Goal: Information Seeking & Learning: Find specific fact

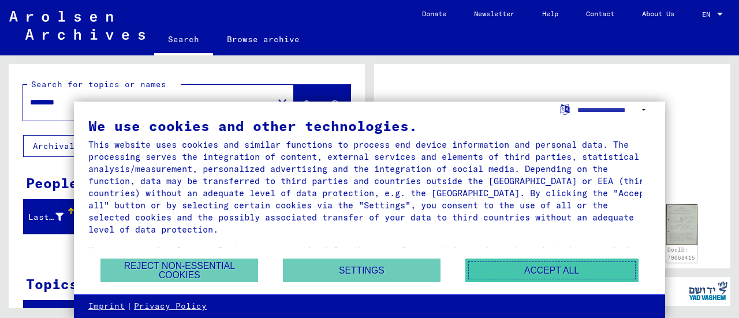
click at [504, 275] on button "Accept all" at bounding box center [551, 271] width 173 height 24
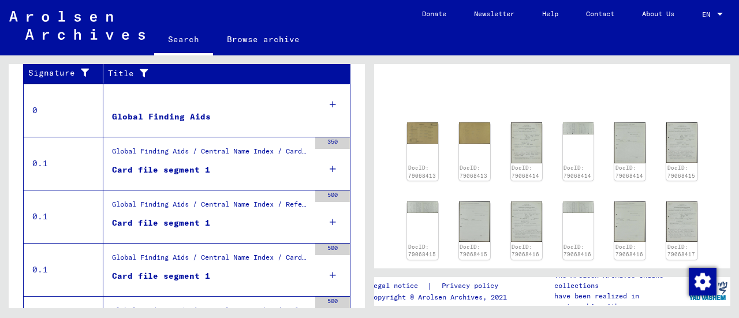
scroll to position [232, 0]
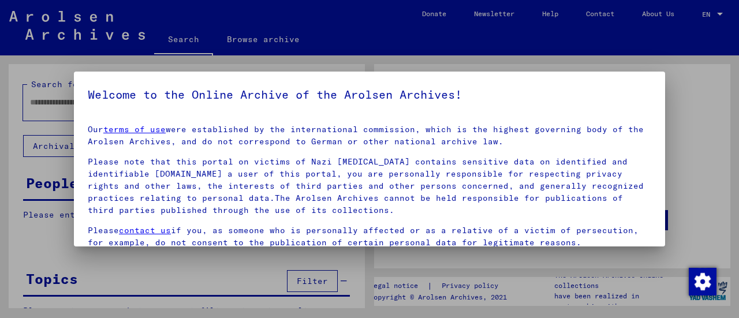
type input "********"
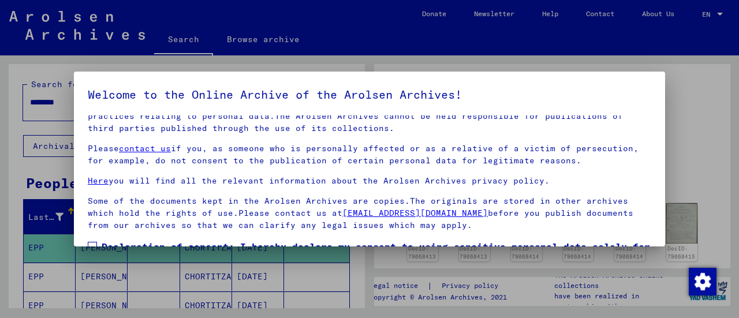
scroll to position [89, 0]
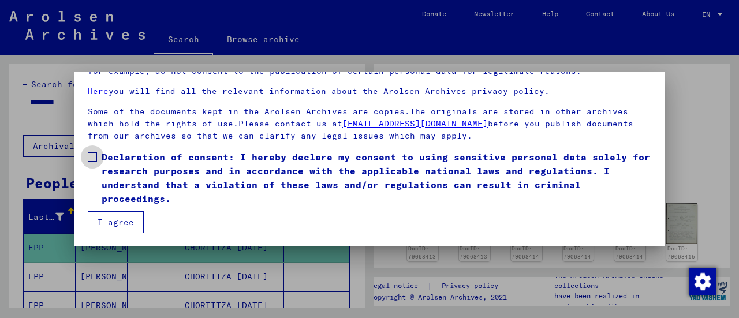
click at [88, 184] on label "Declaration of consent: I hereby declare my consent to using sensitive personal…" at bounding box center [369, 177] width 563 height 55
click at [97, 171] on label "Declaration of consent: I hereby declare my consent to using sensitive personal…" at bounding box center [369, 177] width 563 height 55
click at [121, 221] on button "I agree" at bounding box center [116, 222] width 56 height 22
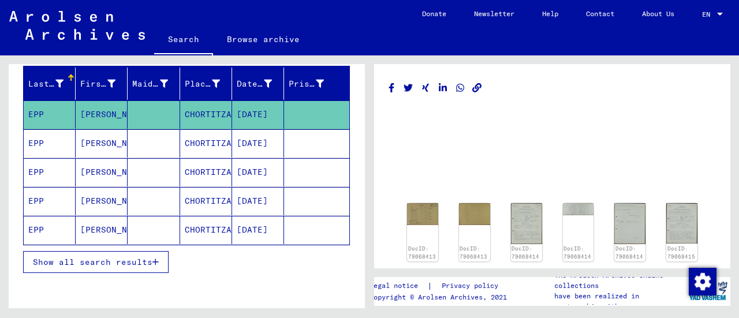
scroll to position [137, 0]
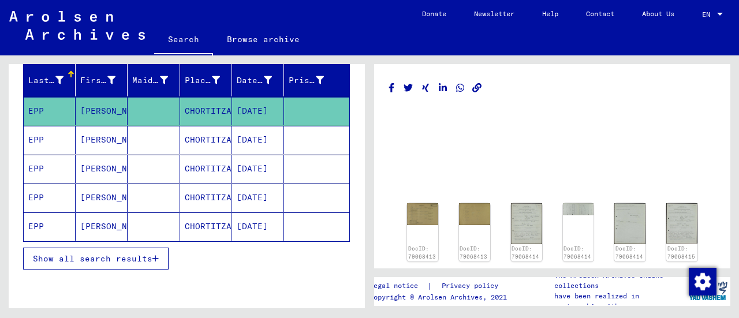
click at [89, 265] on button "Show all search results" at bounding box center [95, 259] width 145 height 22
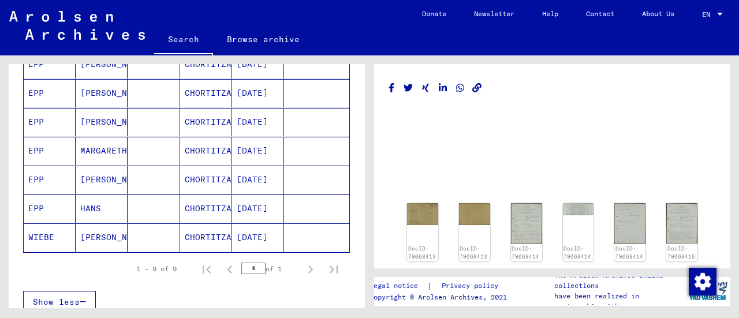
scroll to position [261, 0]
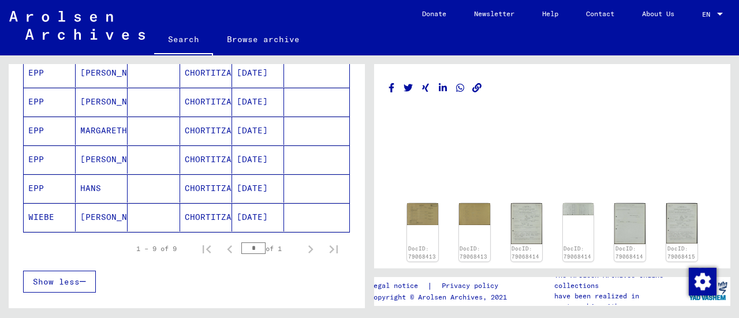
click at [58, 186] on mat-cell "EPP" at bounding box center [50, 188] width 52 height 28
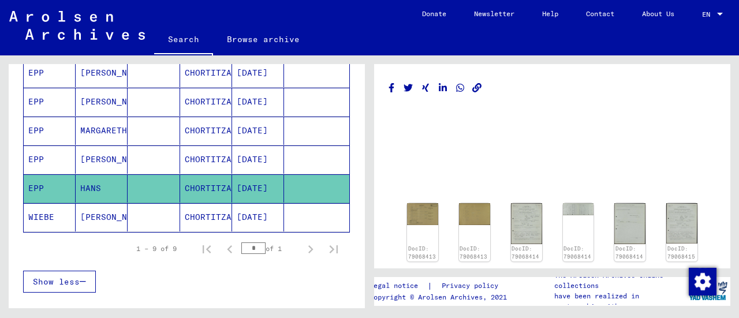
click at [273, 194] on mat-cell "[DATE]" at bounding box center [258, 188] width 52 height 28
click at [302, 179] on mat-cell at bounding box center [316, 188] width 65 height 28
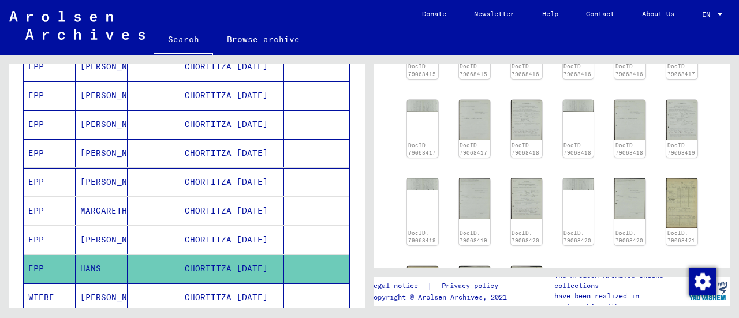
scroll to position [366, 0]
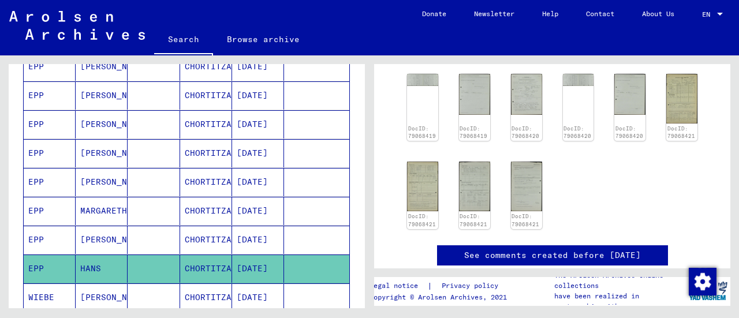
drag, startPoint x: 194, startPoint y: 270, endPoint x: 151, endPoint y: 265, distance: 43.0
click at [151, 265] on mat-cell at bounding box center [154, 269] width 52 height 28
